Goal: Download file/media

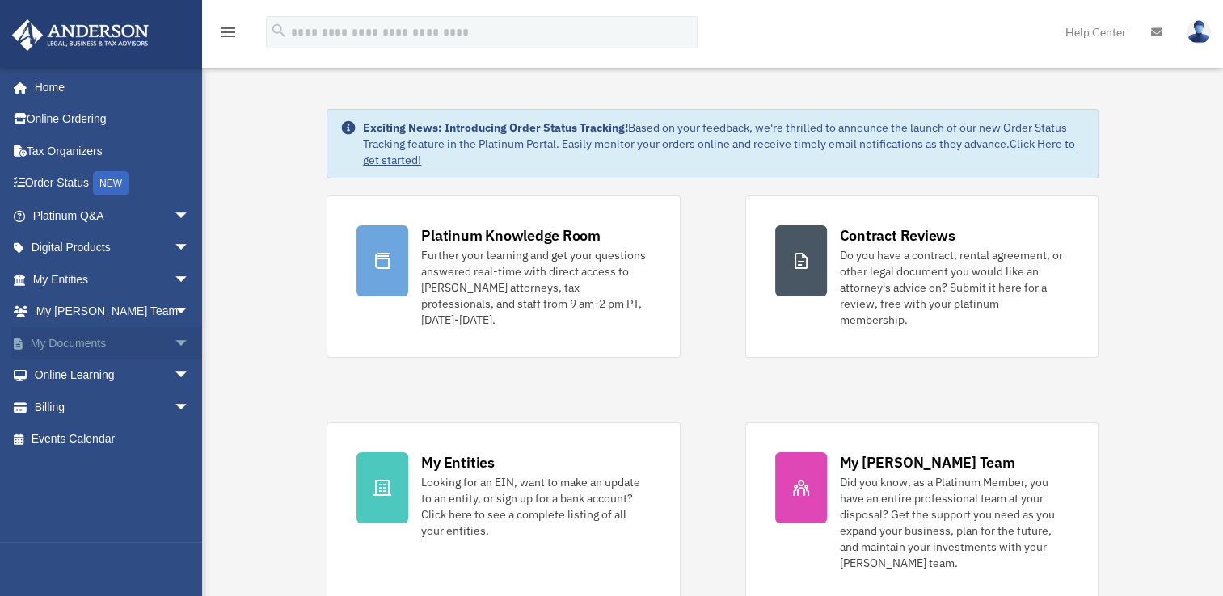
click at [174, 344] on span "arrow_drop_down" at bounding box center [190, 343] width 32 height 33
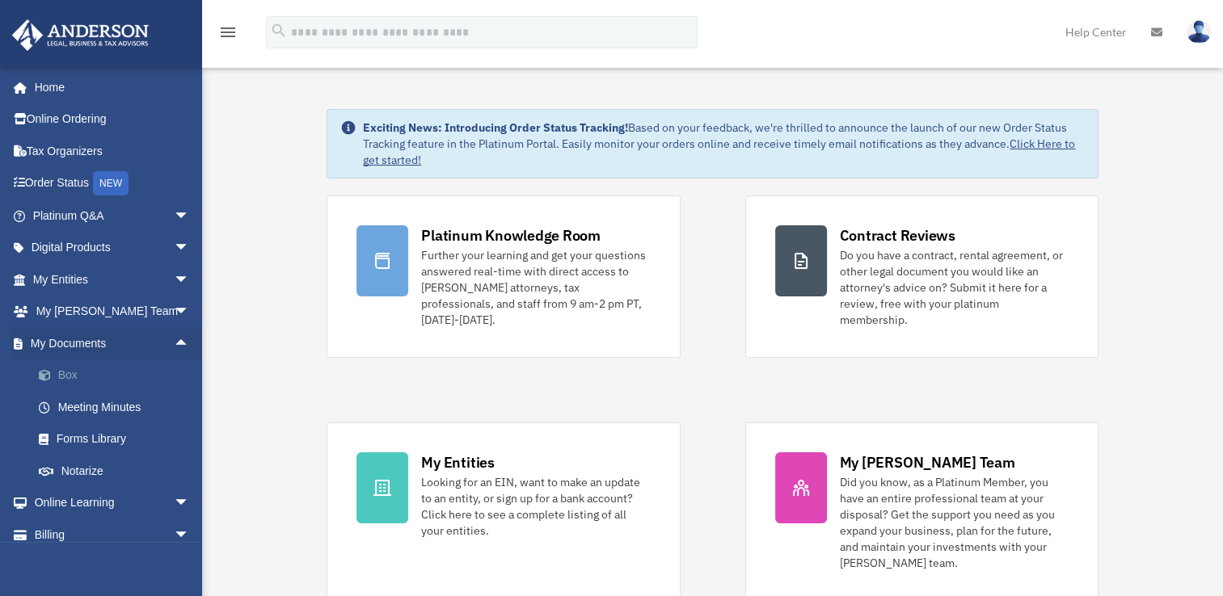
click at [62, 381] on link "Box" at bounding box center [119, 376] width 192 height 32
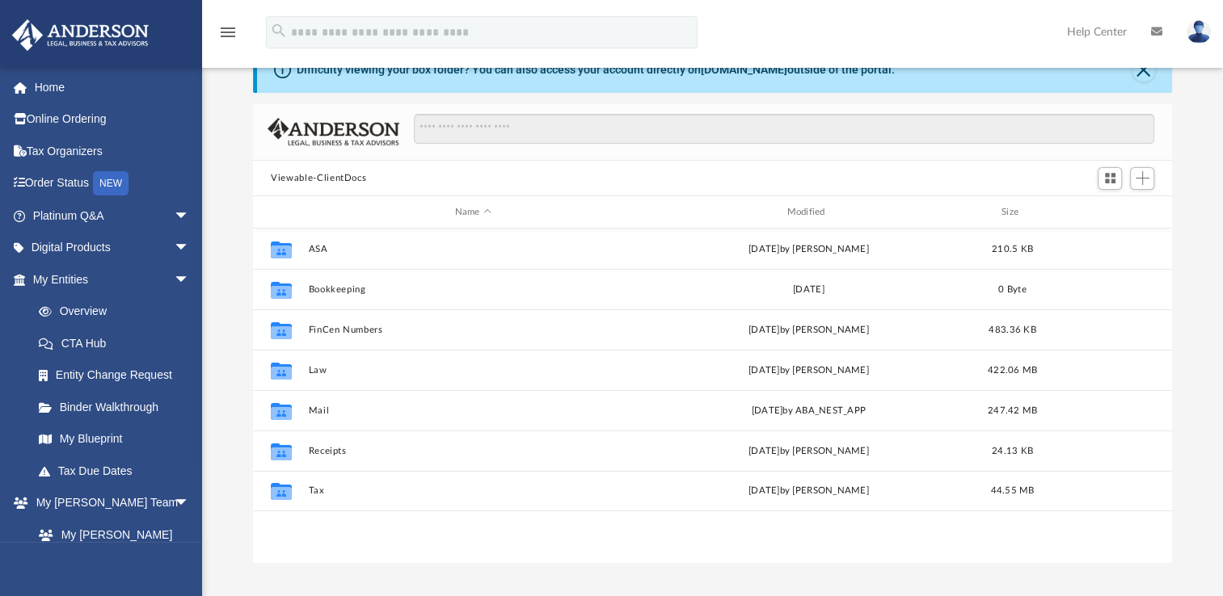
scroll to position [81, 0]
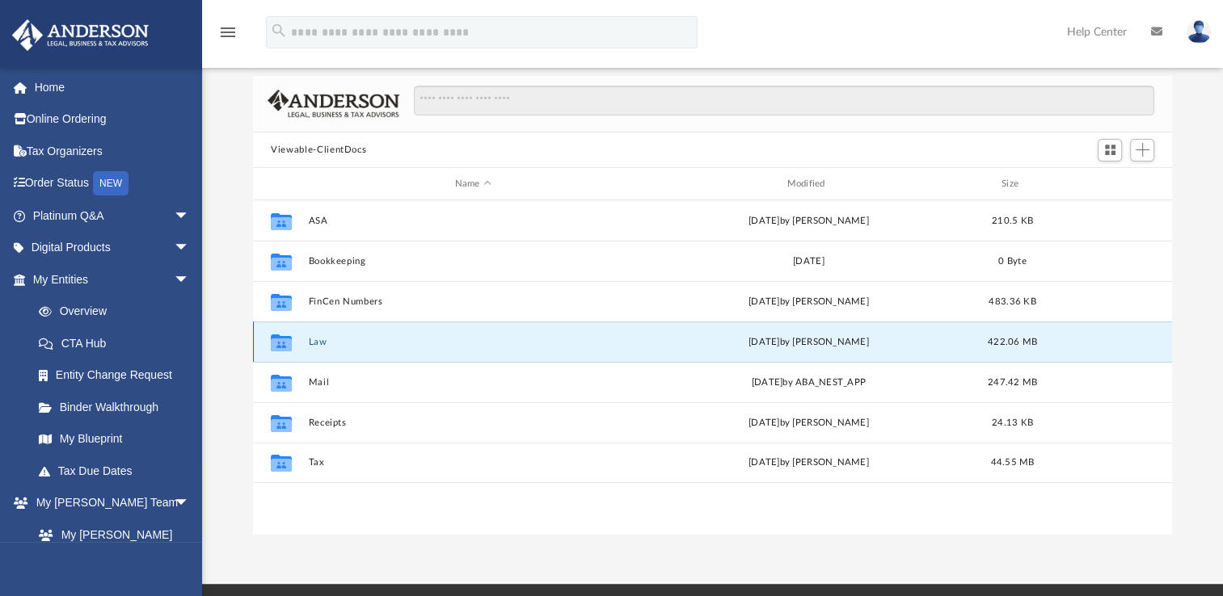
click at [317, 339] on button "Law" at bounding box center [473, 342] width 329 height 11
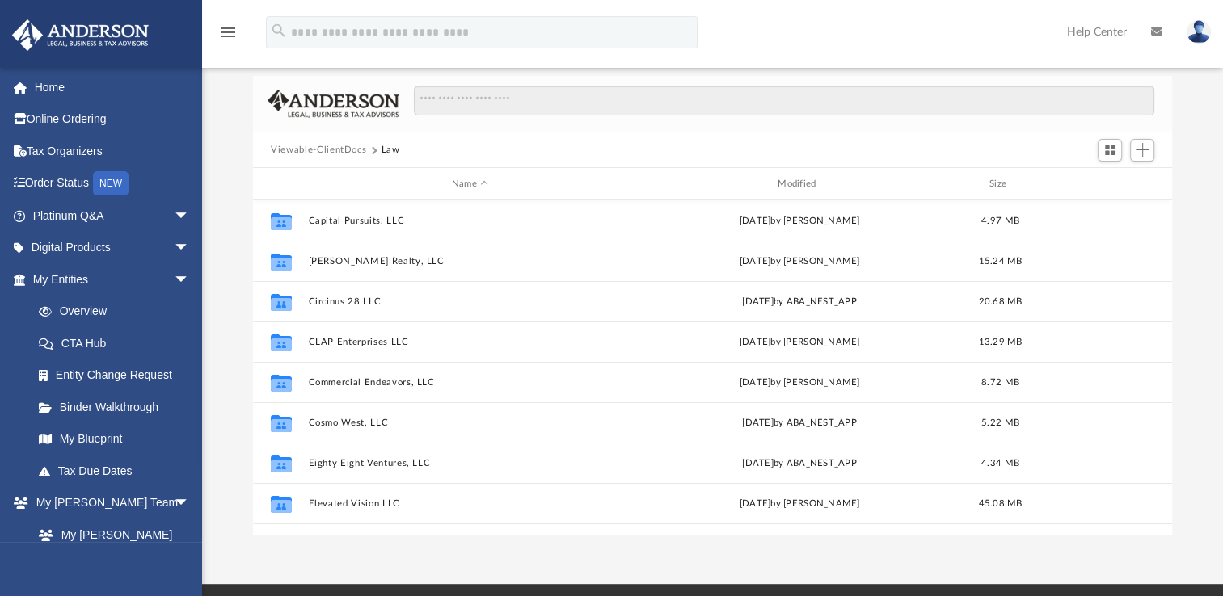
scroll to position [242, 0]
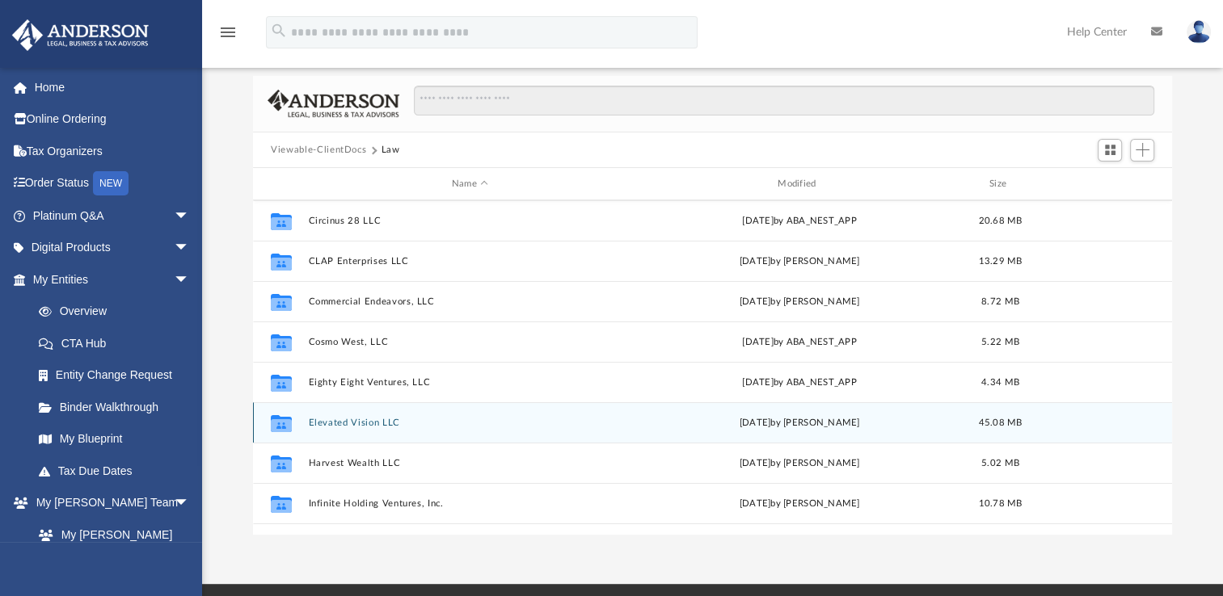
click at [364, 427] on button "Elevated Vision LLC" at bounding box center [470, 423] width 322 height 11
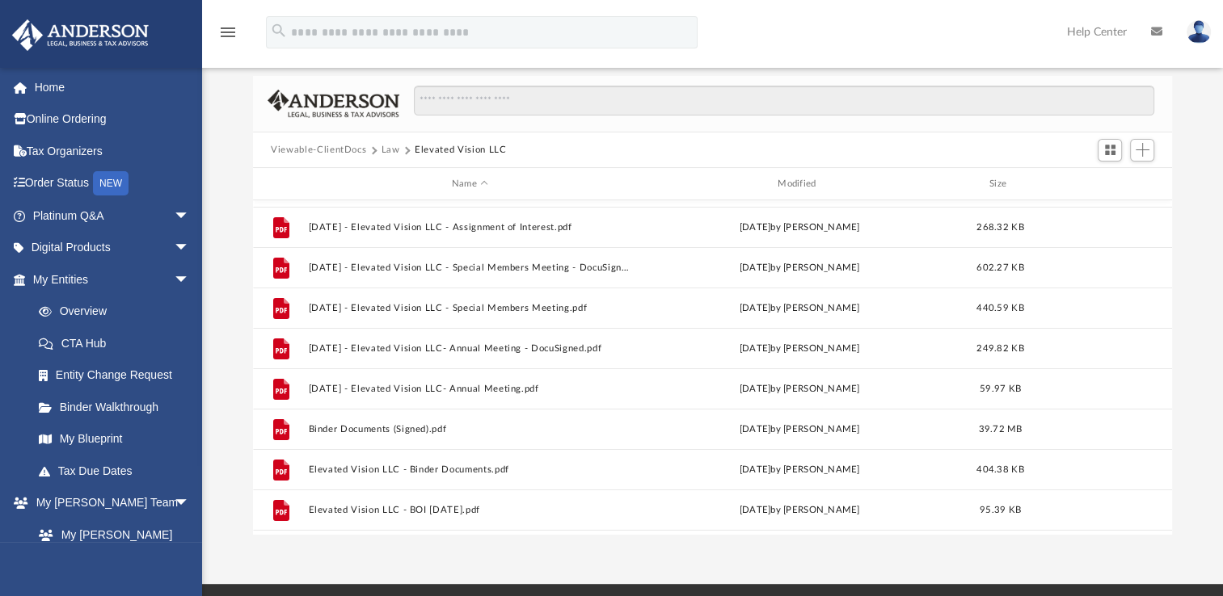
scroll to position [404, 0]
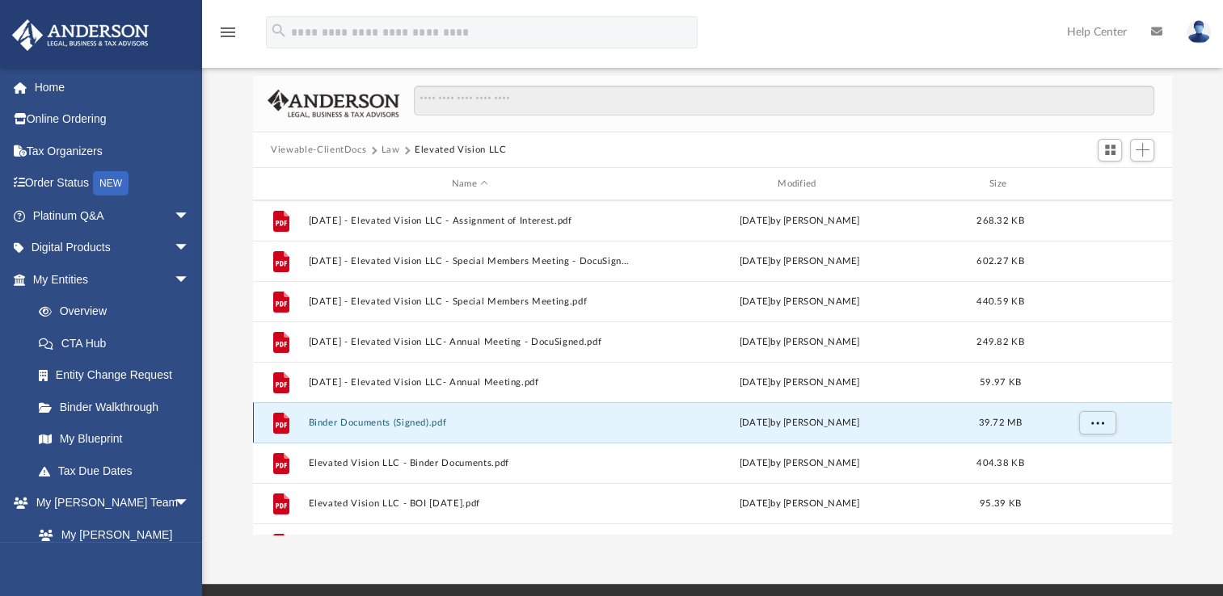
click at [371, 419] on button "Binder Documents (Signed).pdf" at bounding box center [470, 423] width 322 height 11
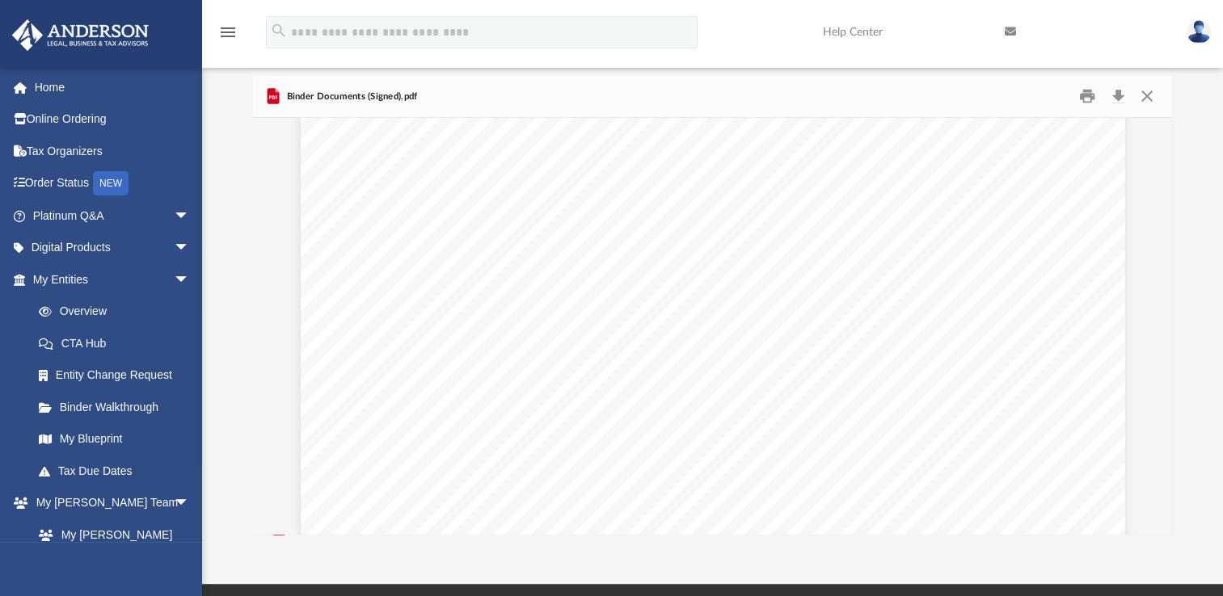
scroll to position [61578, 0]
